Goal: Use online tool/utility: Use online tool/utility

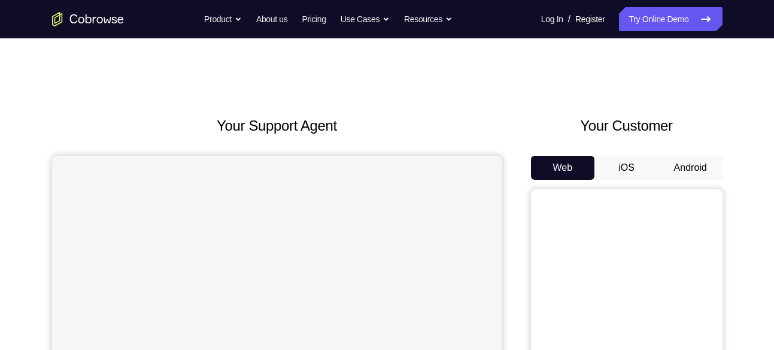
click at [655, 163] on button "iOS" at bounding box center [627, 168] width 64 height 24
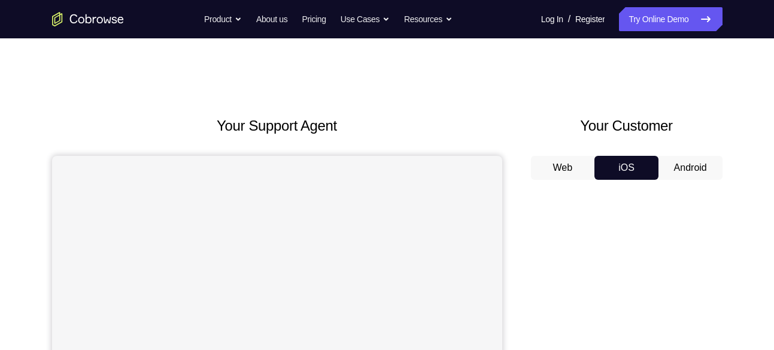
click at [676, 163] on button "Android" at bounding box center [691, 168] width 64 height 24
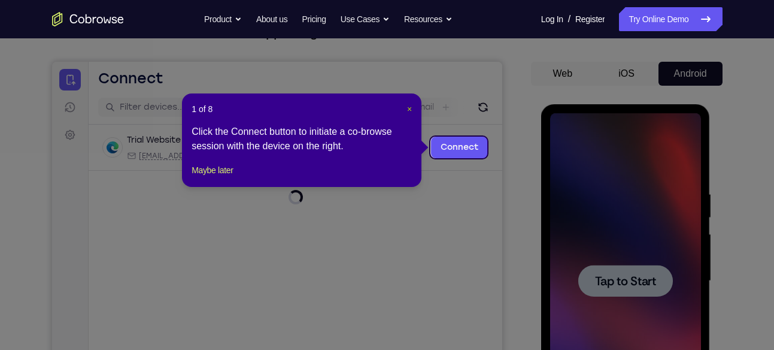
click at [407, 109] on span "×" at bounding box center [409, 109] width 5 height 10
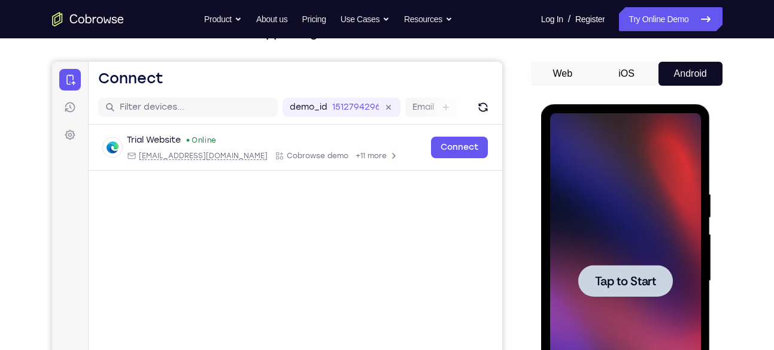
click at [602, 282] on span "Tap to Start" at bounding box center [625, 281] width 61 height 12
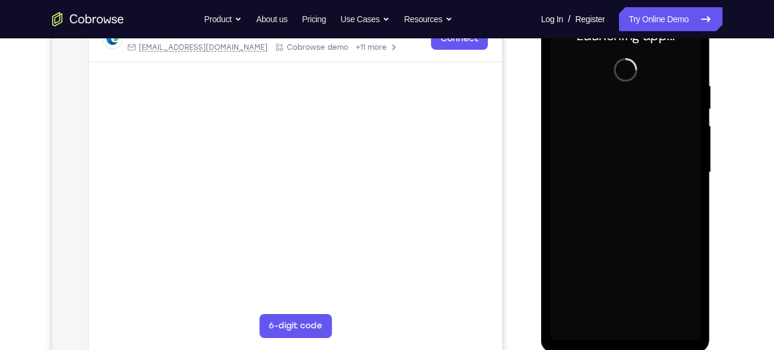
scroll to position [201, 0]
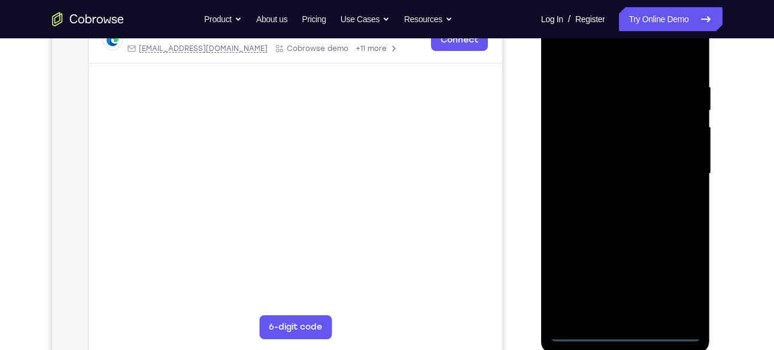
click at [626, 334] on div at bounding box center [625, 173] width 151 height 335
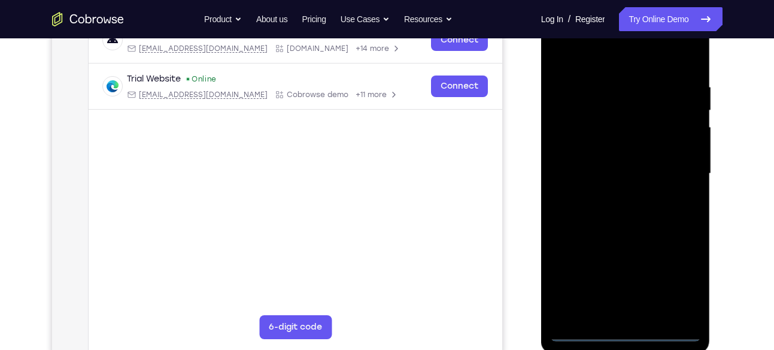
click at [677, 286] on div at bounding box center [625, 173] width 151 height 335
click at [589, 50] on div at bounding box center [625, 173] width 151 height 335
click at [579, 136] on div at bounding box center [625, 173] width 151 height 335
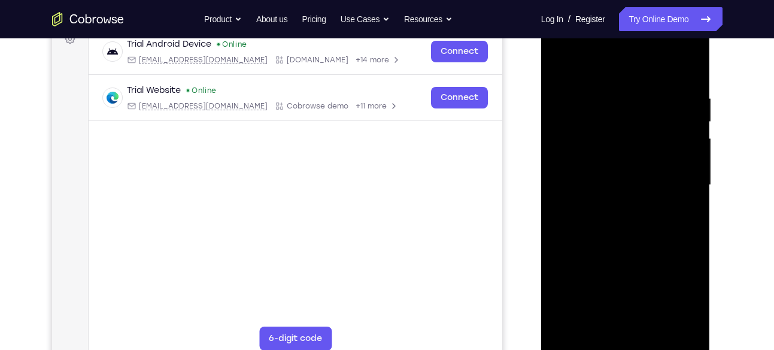
scroll to position [188, 0]
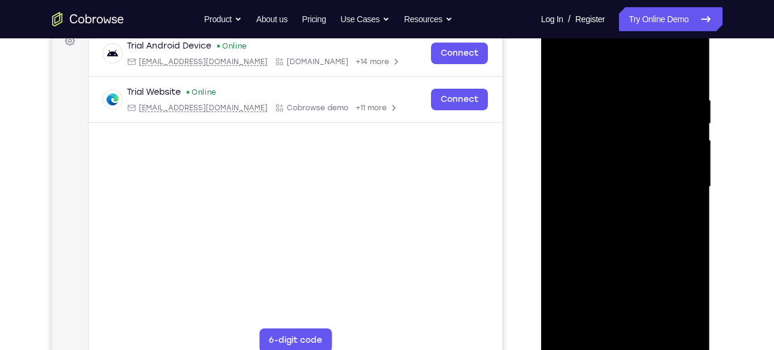
click at [588, 189] on div at bounding box center [625, 186] width 151 height 335
click at [621, 174] on div at bounding box center [625, 186] width 151 height 335
click at [614, 197] on div at bounding box center [625, 186] width 151 height 335
click at [613, 325] on div at bounding box center [625, 186] width 151 height 335
click at [666, 80] on div at bounding box center [625, 186] width 151 height 335
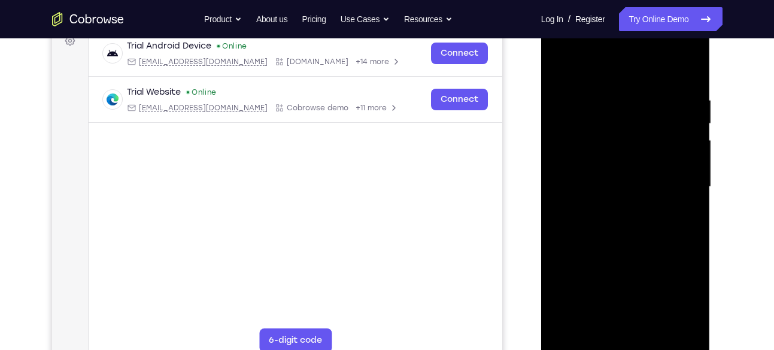
click at [678, 80] on div at bounding box center [625, 186] width 151 height 335
click at [564, 63] on div at bounding box center [625, 186] width 151 height 335
click at [675, 65] on div at bounding box center [625, 186] width 151 height 335
click at [582, 344] on div at bounding box center [625, 186] width 151 height 335
click at [604, 101] on div at bounding box center [625, 186] width 151 height 335
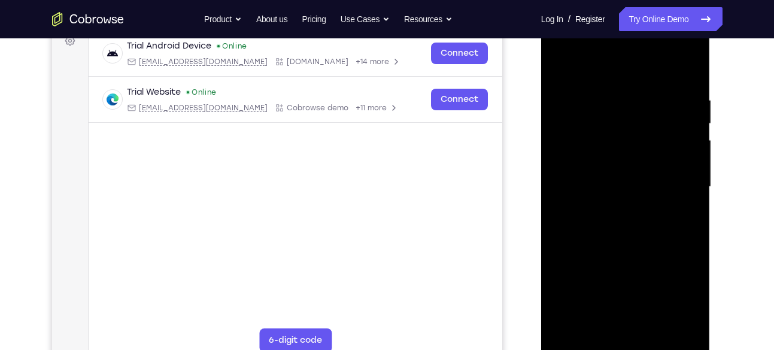
drag, startPoint x: 623, startPoint y: 305, endPoint x: 620, endPoint y: 123, distance: 182.1
click at [620, 123] on div at bounding box center [625, 186] width 151 height 335
click at [561, 64] on div at bounding box center [625, 186] width 151 height 335
click at [599, 302] on div at bounding box center [625, 186] width 151 height 335
drag, startPoint x: 644, startPoint y: 284, endPoint x: 649, endPoint y: 93, distance: 191.7
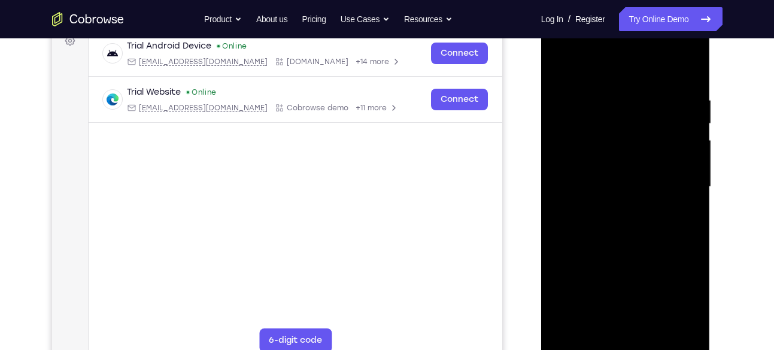
click at [649, 93] on div at bounding box center [625, 186] width 151 height 335
drag, startPoint x: 637, startPoint y: 286, endPoint x: 638, endPoint y: 77, distance: 209.0
click at [638, 77] on div at bounding box center [625, 186] width 151 height 335
drag, startPoint x: 634, startPoint y: 292, endPoint x: 635, endPoint y: 100, distance: 192.2
click at [635, 100] on div at bounding box center [625, 186] width 151 height 335
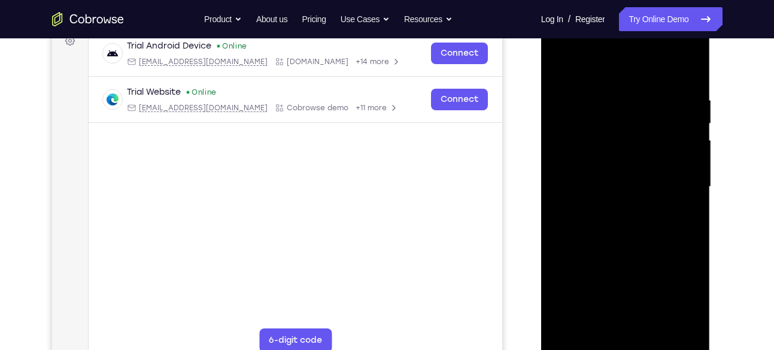
click at [559, 62] on div at bounding box center [625, 186] width 151 height 335
click at [592, 246] on div at bounding box center [625, 186] width 151 height 335
click at [556, 64] on div at bounding box center [625, 186] width 151 height 335
click at [598, 121] on div at bounding box center [625, 186] width 151 height 335
click at [560, 66] on div at bounding box center [625, 186] width 151 height 335
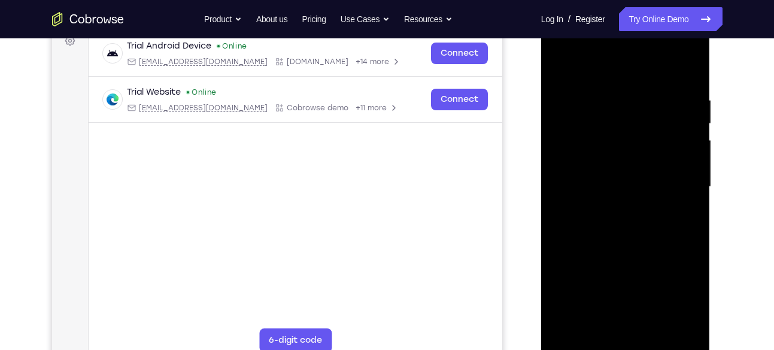
click at [595, 165] on div at bounding box center [625, 186] width 151 height 335
click at [559, 63] on div at bounding box center [625, 186] width 151 height 335
click at [594, 69] on div at bounding box center [625, 186] width 151 height 335
click at [567, 156] on div at bounding box center [625, 186] width 151 height 335
drag, startPoint x: 644, startPoint y: 297, endPoint x: 638, endPoint y: 114, distance: 182.8
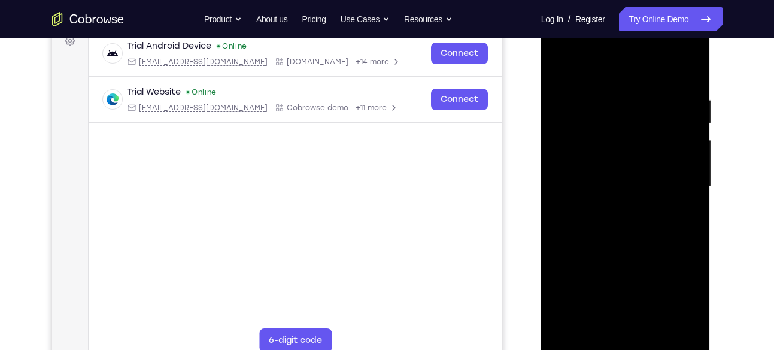
click at [638, 114] on div at bounding box center [625, 186] width 151 height 335
drag, startPoint x: 635, startPoint y: 240, endPoint x: 638, endPoint y: 152, distance: 88.1
click at [638, 152] on div at bounding box center [625, 186] width 151 height 335
click at [562, 63] on div at bounding box center [625, 186] width 151 height 335
click at [679, 63] on div at bounding box center [625, 186] width 151 height 335
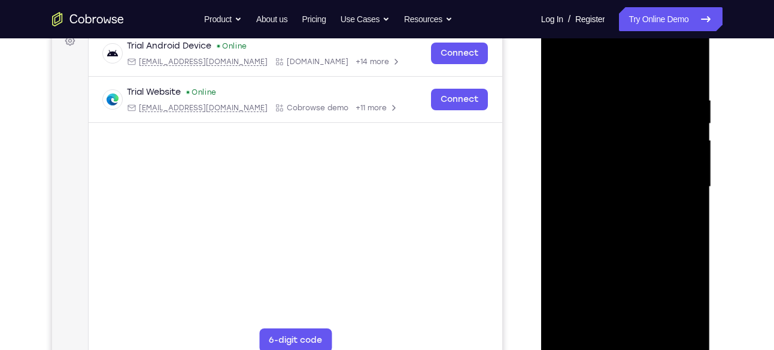
click at [694, 99] on div at bounding box center [625, 186] width 151 height 335
click at [597, 317] on div at bounding box center [625, 186] width 151 height 335
click at [562, 66] on div at bounding box center [625, 186] width 151 height 335
click at [672, 61] on div at bounding box center [625, 186] width 151 height 335
click at [557, 63] on div at bounding box center [625, 186] width 151 height 335
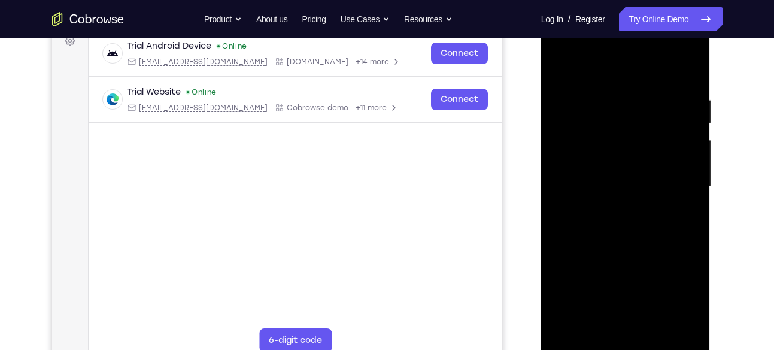
drag, startPoint x: 614, startPoint y: 271, endPoint x: 623, endPoint y: 116, distance: 155.4
click at [623, 116] on div at bounding box center [625, 186] width 151 height 335
click at [565, 90] on div at bounding box center [625, 186] width 151 height 335
drag, startPoint x: 604, startPoint y: 250, endPoint x: 618, endPoint y: 63, distance: 186.8
click at [618, 63] on div at bounding box center [625, 186] width 151 height 335
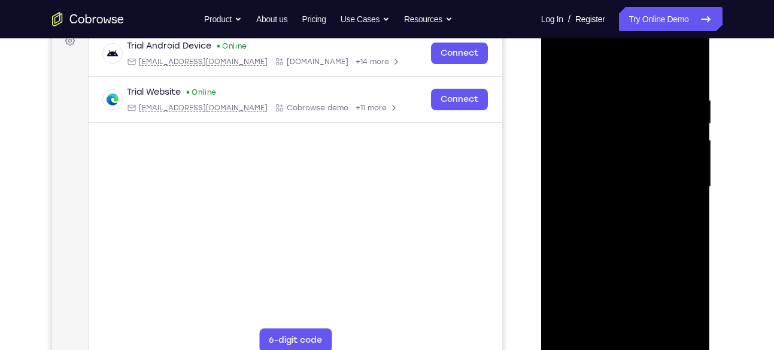
drag, startPoint x: 610, startPoint y: 231, endPoint x: 617, endPoint y: 70, distance: 160.7
click at [617, 70] on div at bounding box center [625, 186] width 151 height 335
drag, startPoint x: 610, startPoint y: 283, endPoint x: 626, endPoint y: 97, distance: 186.4
click at [626, 97] on div at bounding box center [625, 186] width 151 height 335
drag, startPoint x: 601, startPoint y: 231, endPoint x: 603, endPoint y: 72, distance: 158.7
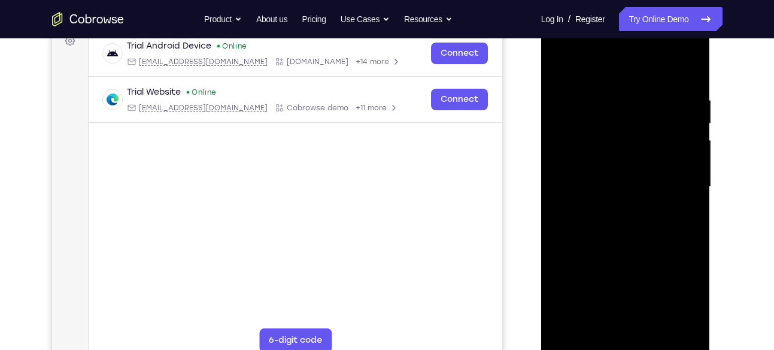
click at [603, 72] on div at bounding box center [625, 186] width 151 height 335
drag, startPoint x: 632, startPoint y: 265, endPoint x: 634, endPoint y: 52, distance: 213.2
click at [634, 52] on div at bounding box center [625, 186] width 151 height 335
drag, startPoint x: 629, startPoint y: 277, endPoint x: 622, endPoint y: 94, distance: 183.4
click at [622, 94] on div at bounding box center [625, 186] width 151 height 335
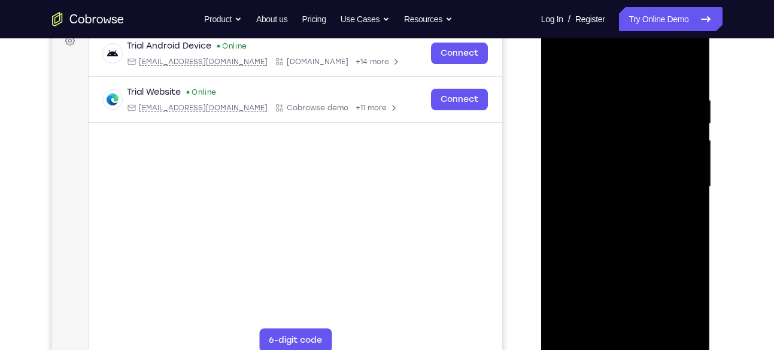
drag, startPoint x: 613, startPoint y: 232, endPoint x: 614, endPoint y: 109, distance: 122.8
click at [614, 109] on div at bounding box center [625, 186] width 151 height 335
drag, startPoint x: 611, startPoint y: 281, endPoint x: 606, endPoint y: 208, distance: 72.7
click at [606, 208] on div at bounding box center [625, 186] width 151 height 335
drag, startPoint x: 634, startPoint y: 152, endPoint x: 600, endPoint y: 304, distance: 155.2
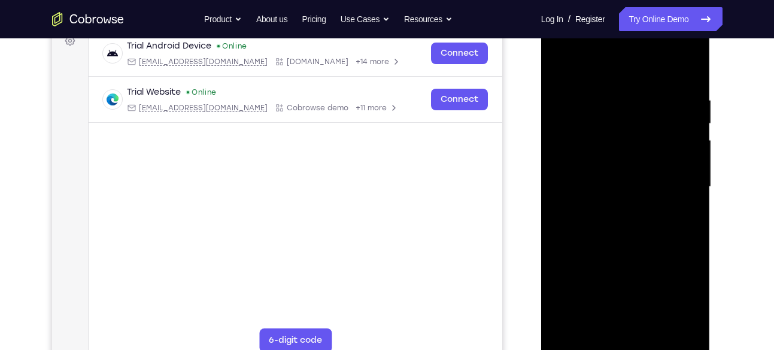
click at [600, 304] on div at bounding box center [625, 186] width 151 height 335
drag, startPoint x: 622, startPoint y: 88, endPoint x: 602, endPoint y: 311, distance: 223.6
click at [602, 311] on div at bounding box center [625, 186] width 151 height 335
drag, startPoint x: 632, startPoint y: 80, endPoint x: 591, endPoint y: 346, distance: 269.0
click at [591, 346] on div at bounding box center [625, 186] width 151 height 335
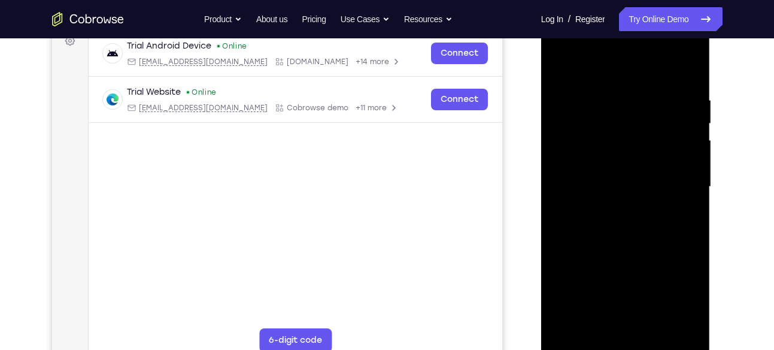
drag, startPoint x: 627, startPoint y: 83, endPoint x: 601, endPoint y: 337, distance: 255.2
click at [601, 337] on div at bounding box center [625, 186] width 151 height 335
drag, startPoint x: 616, startPoint y: 86, endPoint x: 626, endPoint y: 312, distance: 226.6
click at [626, 312] on div at bounding box center [625, 186] width 151 height 335
drag, startPoint x: 622, startPoint y: 92, endPoint x: 650, endPoint y: 322, distance: 231.8
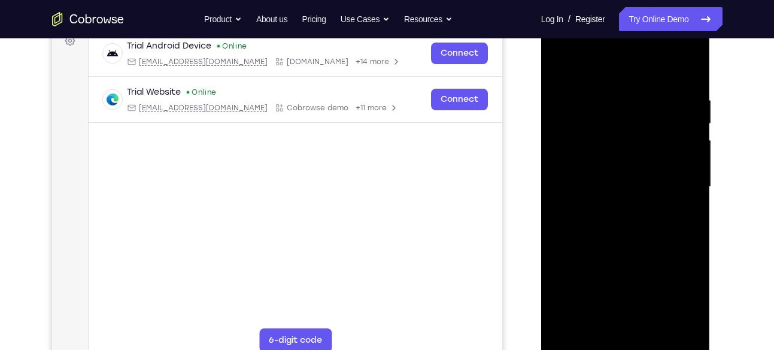
click at [650, 322] on div at bounding box center [625, 186] width 151 height 335
drag, startPoint x: 615, startPoint y: 81, endPoint x: 623, endPoint y: 344, distance: 263.0
click at [623, 344] on div at bounding box center [625, 186] width 151 height 335
drag, startPoint x: 614, startPoint y: 78, endPoint x: 614, endPoint y: 311, distance: 233.6
click at [614, 311] on div at bounding box center [625, 186] width 151 height 335
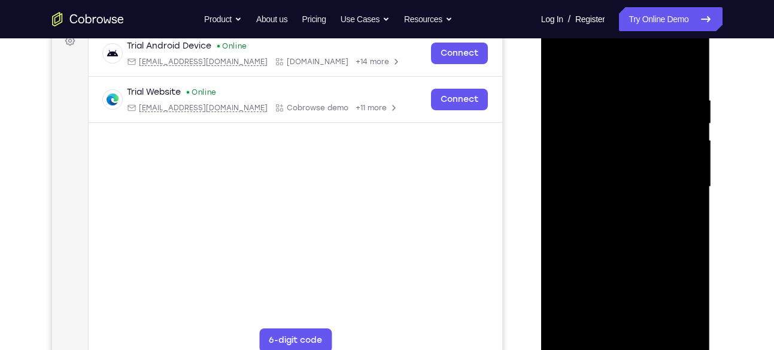
click at [674, 63] on div at bounding box center [625, 186] width 151 height 335
click at [625, 64] on div at bounding box center [625, 186] width 151 height 335
click at [677, 48] on div at bounding box center [625, 186] width 151 height 335
click at [562, 47] on div at bounding box center [625, 186] width 151 height 335
click at [674, 182] on div at bounding box center [625, 186] width 151 height 335
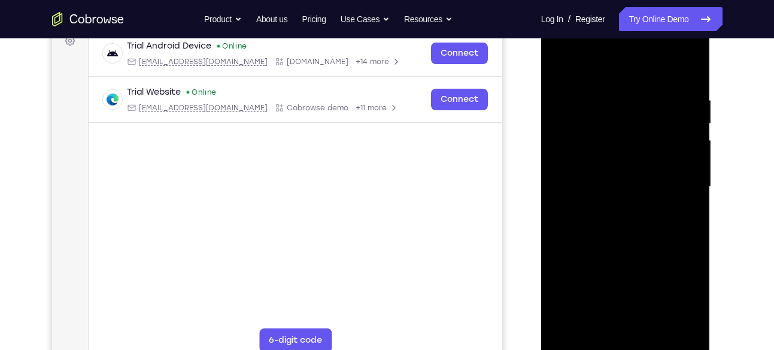
click at [610, 207] on div at bounding box center [625, 186] width 151 height 335
click at [596, 174] on div at bounding box center [625, 186] width 151 height 335
click at [580, 152] on div at bounding box center [625, 186] width 151 height 335
click at [590, 182] on div at bounding box center [625, 186] width 151 height 335
click at [623, 227] on div at bounding box center [625, 186] width 151 height 335
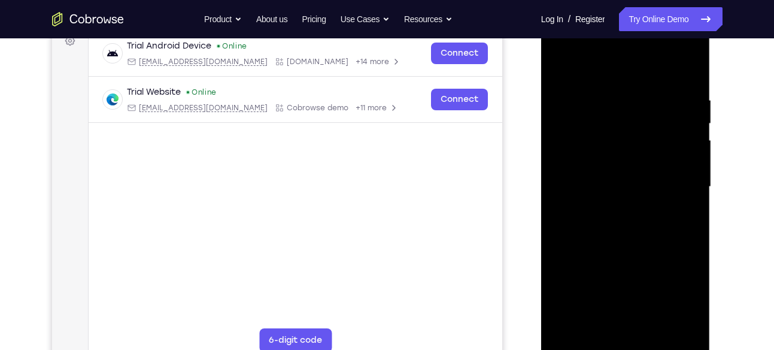
click at [622, 218] on div at bounding box center [625, 186] width 151 height 335
click at [632, 237] on div at bounding box center [625, 186] width 151 height 335
click at [592, 328] on div at bounding box center [625, 186] width 151 height 335
click at [591, 64] on div at bounding box center [625, 186] width 151 height 335
click at [565, 99] on div at bounding box center [625, 186] width 151 height 335
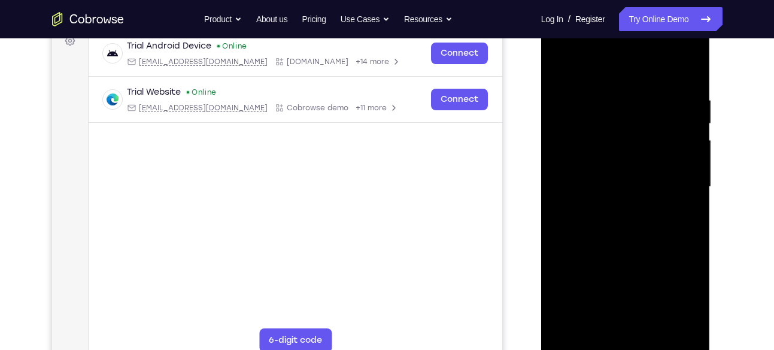
click at [561, 65] on div at bounding box center [625, 186] width 151 height 335
click at [601, 122] on div at bounding box center [625, 186] width 151 height 335
click at [631, 235] on div at bounding box center [625, 186] width 151 height 335
click at [562, 68] on div at bounding box center [625, 186] width 151 height 335
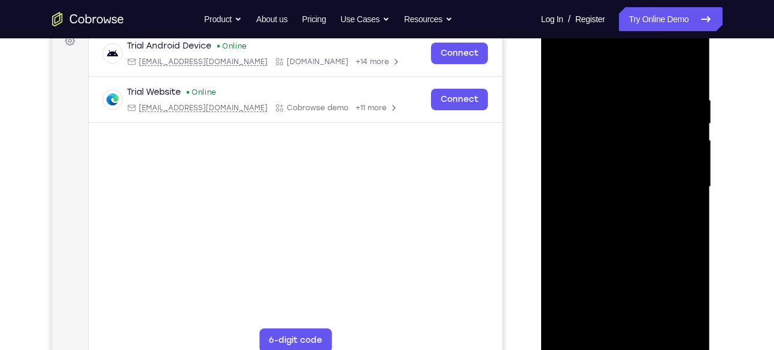
click at [594, 107] on div at bounding box center [625, 186] width 151 height 335
click at [583, 165] on div at bounding box center [625, 186] width 151 height 335
click at [592, 171] on div at bounding box center [625, 186] width 151 height 335
click at [616, 184] on div at bounding box center [625, 186] width 151 height 335
click at [623, 327] on div at bounding box center [625, 186] width 151 height 335
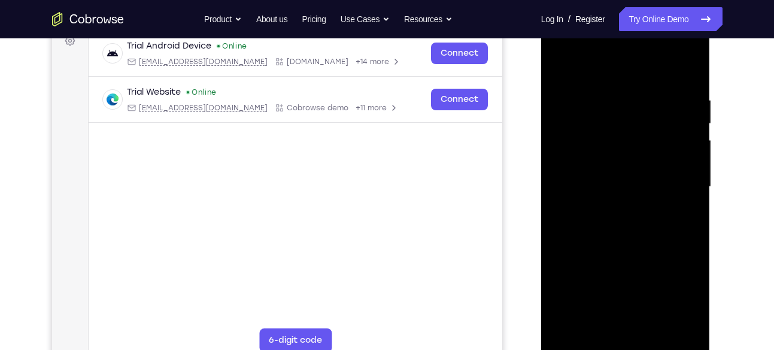
click at [625, 290] on div at bounding box center [625, 186] width 151 height 335
click at [597, 235] on div at bounding box center [625, 186] width 151 height 335
